Goal: Task Accomplishment & Management: Manage account settings

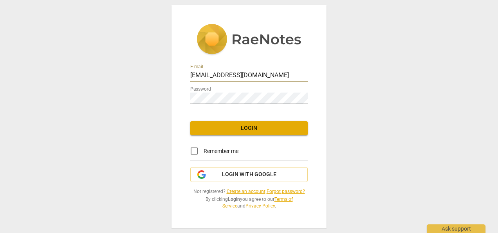
drag, startPoint x: 0, startPoint y: 0, endPoint x: 276, endPoint y: 77, distance: 286.3
click at [276, 77] on input "[EMAIL_ADDRESS][DOMAIN_NAME]" at bounding box center [249, 75] width 118 height 11
type input "l"
type input "[PERSON_NAME][EMAIL_ADDRESS][DOMAIN_NAME]"
click at [142, 169] on div "E-mail [PERSON_NAME][EMAIL_ADDRESS][DOMAIN_NAME] Password Login Remember me Log…" at bounding box center [249, 116] width 498 height 233
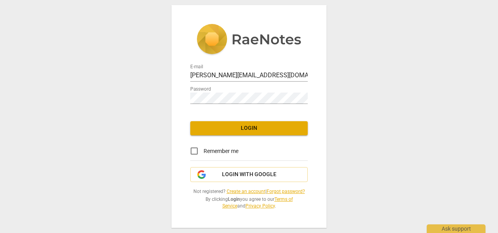
click at [193, 152] on input "Remember me" at bounding box center [194, 150] width 19 height 19
checkbox input "true"
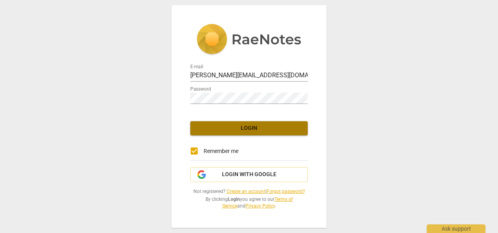
click at [243, 129] on span "Login" at bounding box center [249, 128] width 105 height 8
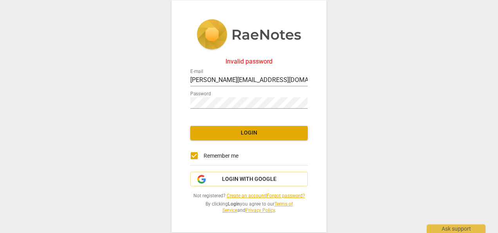
click at [154, 197] on div "Invalid password E-mail lois@addca.com Password Login Remember me Login with Go…" at bounding box center [249, 116] width 498 height 233
click at [244, 132] on span "Login" at bounding box center [249, 133] width 105 height 8
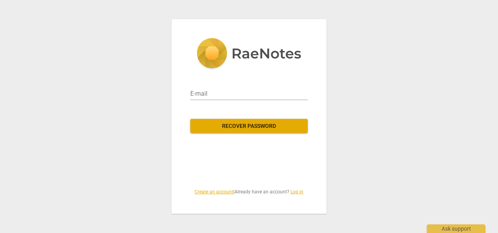
click at [300, 192] on link "Log in" at bounding box center [297, 191] width 13 height 5
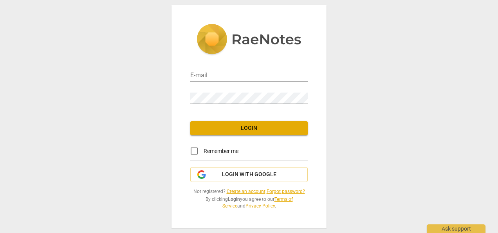
type input "[EMAIL_ADDRESS][DOMAIN_NAME]"
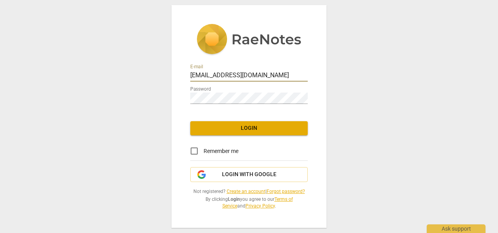
click at [275, 73] on input "[EMAIL_ADDRESS][DOMAIN_NAME]" at bounding box center [249, 75] width 118 height 11
drag, startPoint x: 275, startPoint y: 73, endPoint x: 119, endPoint y: 73, distance: 155.6
click at [119, 73] on div "E-mail [EMAIL_ADDRESS][DOMAIN_NAME] Password Login Remember me Login with Googl…" at bounding box center [249, 116] width 498 height 233
click at [114, 96] on div "E-mail Password Login Remember me Login with Google Not registered? Create an a…" at bounding box center [249, 116] width 498 height 233
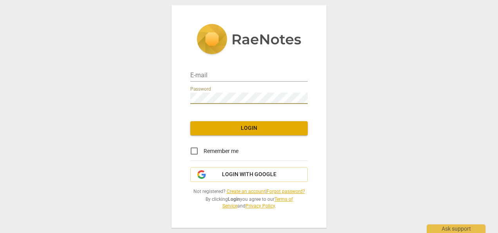
click at [162, 99] on div "E-mail Password Login Remember me Login with Google Not registered? Create an a…" at bounding box center [249, 116] width 498 height 233
click at [206, 76] on input "email" at bounding box center [249, 75] width 118 height 11
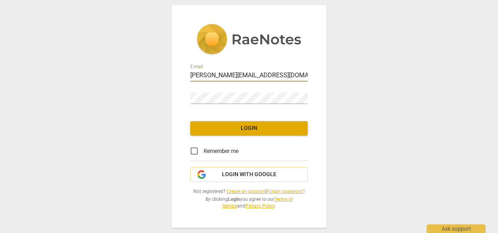
type input "[PERSON_NAME][EMAIL_ADDRESS][DOMAIN_NAME]"
click at [157, 172] on div "E-mail [PERSON_NAME][EMAIL_ADDRESS][DOMAIN_NAME] Password Login Remember me Log…" at bounding box center [249, 116] width 498 height 233
click at [147, 187] on div "E-mail [PERSON_NAME][EMAIL_ADDRESS][DOMAIN_NAME] Password Login Remember me Log…" at bounding box center [249, 116] width 498 height 233
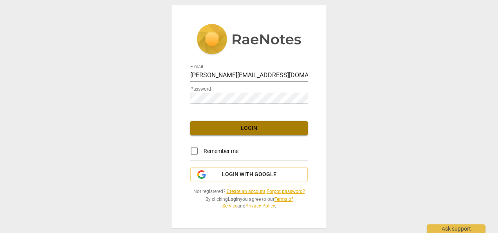
click at [255, 129] on span "Login" at bounding box center [249, 128] width 105 height 8
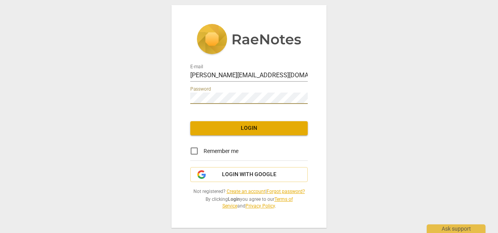
click at [146, 194] on div "E-mail [PERSON_NAME][EMAIL_ADDRESS][DOMAIN_NAME] Password Login Remember me Log…" at bounding box center [249, 116] width 498 height 233
click at [255, 129] on span "Login" at bounding box center [249, 128] width 105 height 8
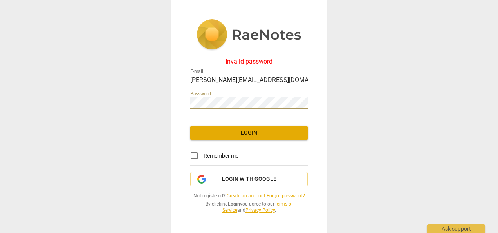
click at [137, 194] on div "Invalid password E-mail lois@addca.com Password Login Remember me Login with Go…" at bounding box center [249, 116] width 498 height 233
click at [236, 136] on span "Login" at bounding box center [249, 133] width 105 height 8
click at [181, 100] on div "Invalid password E-mail lois@addca.com Password Login Remember me Login with Go…" at bounding box center [249, 116] width 155 height 232
click at [382, 159] on div "Invalid password E-mail lois@addca.com Password Login Remember me Login with Go…" at bounding box center [249, 116] width 498 height 233
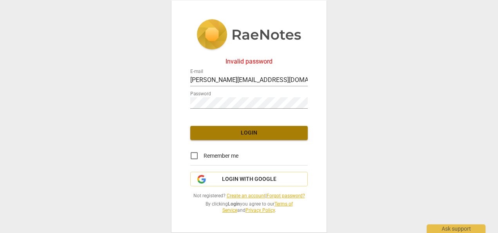
click at [254, 134] on span "Login" at bounding box center [249, 133] width 105 height 8
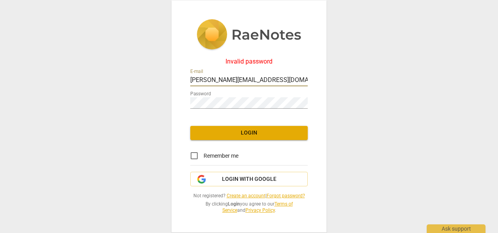
drag, startPoint x: 194, startPoint y: 79, endPoint x: 205, endPoint y: 84, distance: 11.7
click at [194, 79] on input "[PERSON_NAME][EMAIL_ADDRESS][DOMAIN_NAME]" at bounding box center [249, 80] width 118 height 11
click at [341, 134] on div "Invalid password E-mail Lois@addca.com Password Login Remember me Login with Go…" at bounding box center [249, 116] width 498 height 233
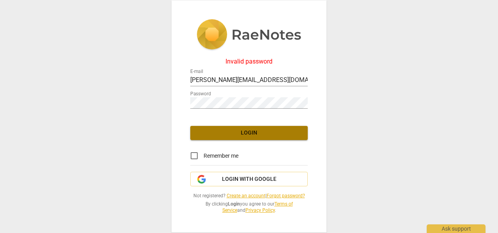
click at [250, 134] on span "Login" at bounding box center [249, 133] width 105 height 8
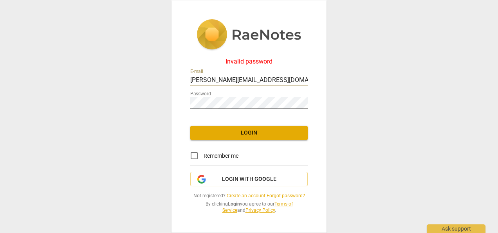
click at [193, 79] on input "Lois@addca.com" at bounding box center [249, 80] width 118 height 11
type input "[PERSON_NAME][EMAIL_ADDRESS][DOMAIN_NAME]"
click at [365, 143] on div "Invalid password E-mail lois@addca.com Password Login Remember me Login with Go…" at bounding box center [249, 116] width 498 height 233
click at [249, 133] on span "Login" at bounding box center [249, 133] width 105 height 8
